Goal: Browse casually: Explore the website without a specific task or goal

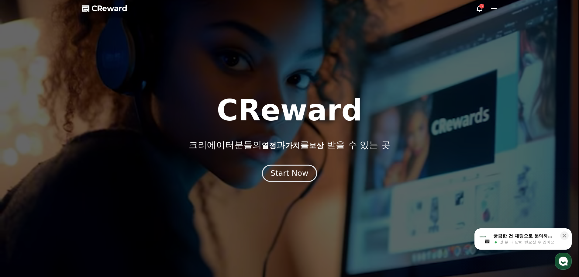
click at [287, 180] on button "Start Now" at bounding box center [289, 172] width 55 height 17
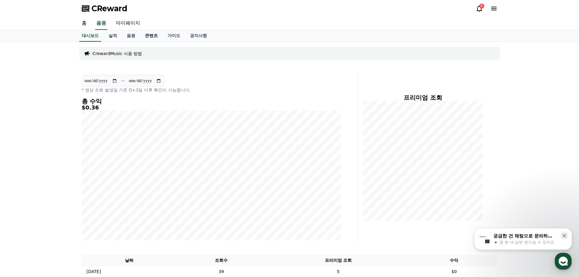
click at [153, 36] on link "콘텐츠" at bounding box center [151, 36] width 22 height 12
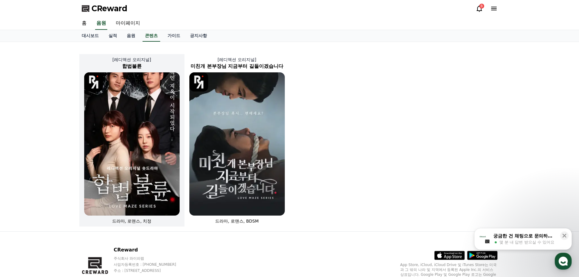
click at [152, 125] on img at bounding box center [131, 143] width 95 height 143
click at [138, 145] on img at bounding box center [131, 143] width 95 height 143
click at [130, 190] on img at bounding box center [131, 143] width 95 height 143
select select
